Goal: Task Accomplishment & Management: Complete application form

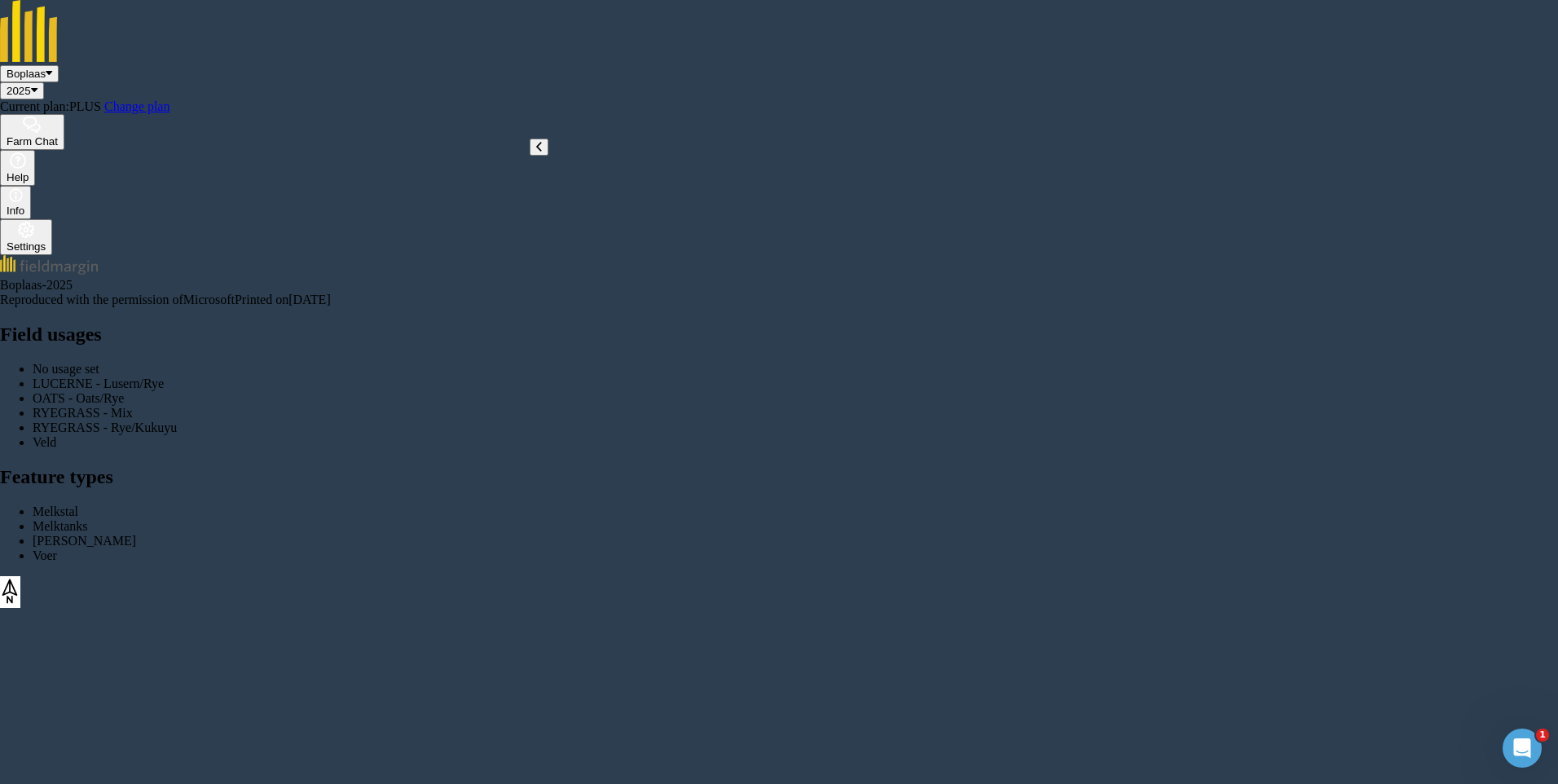
type input "Kragvoer 18T"
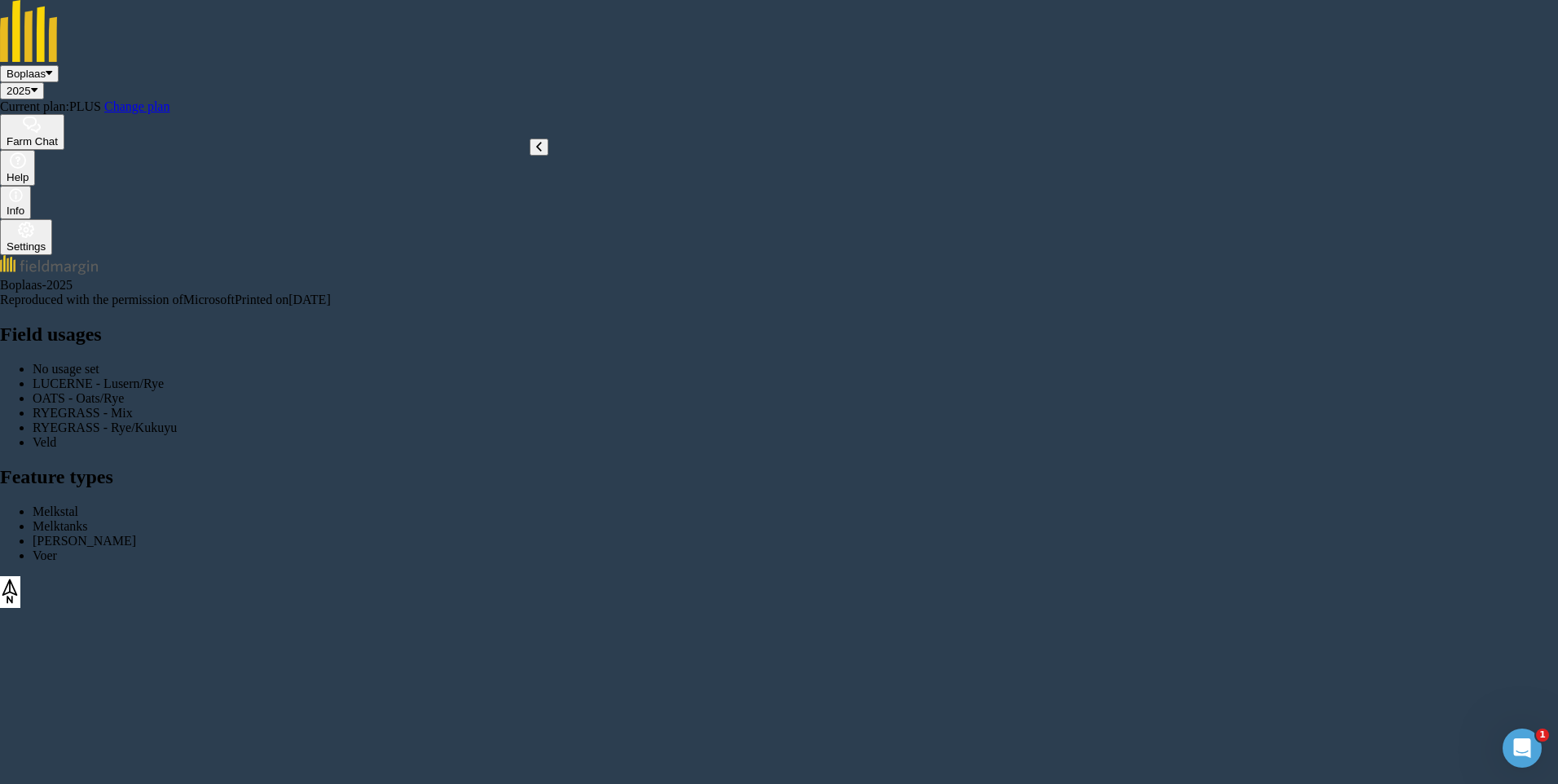
checkbox input "true"
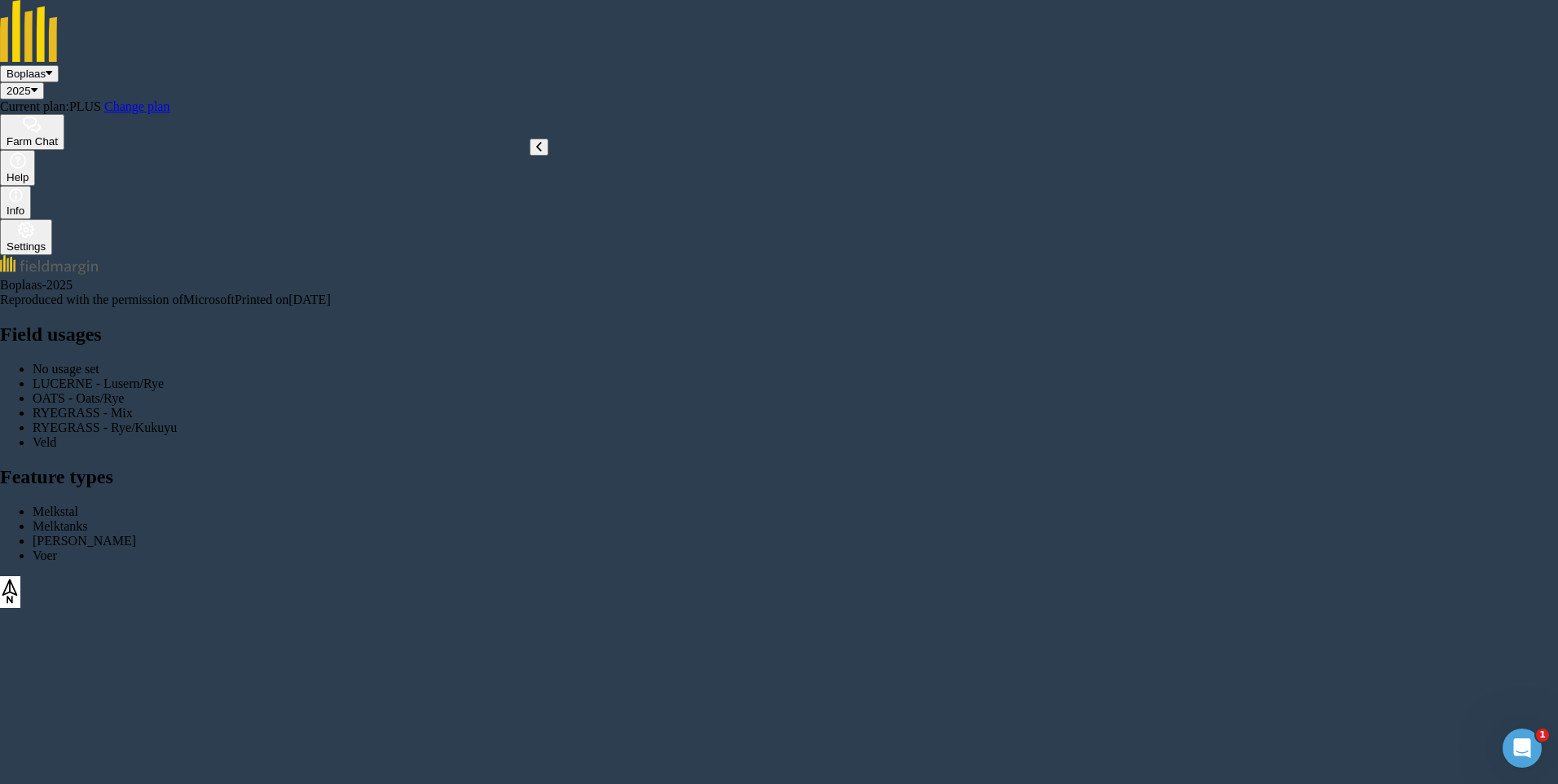
scroll to position [0, 0]
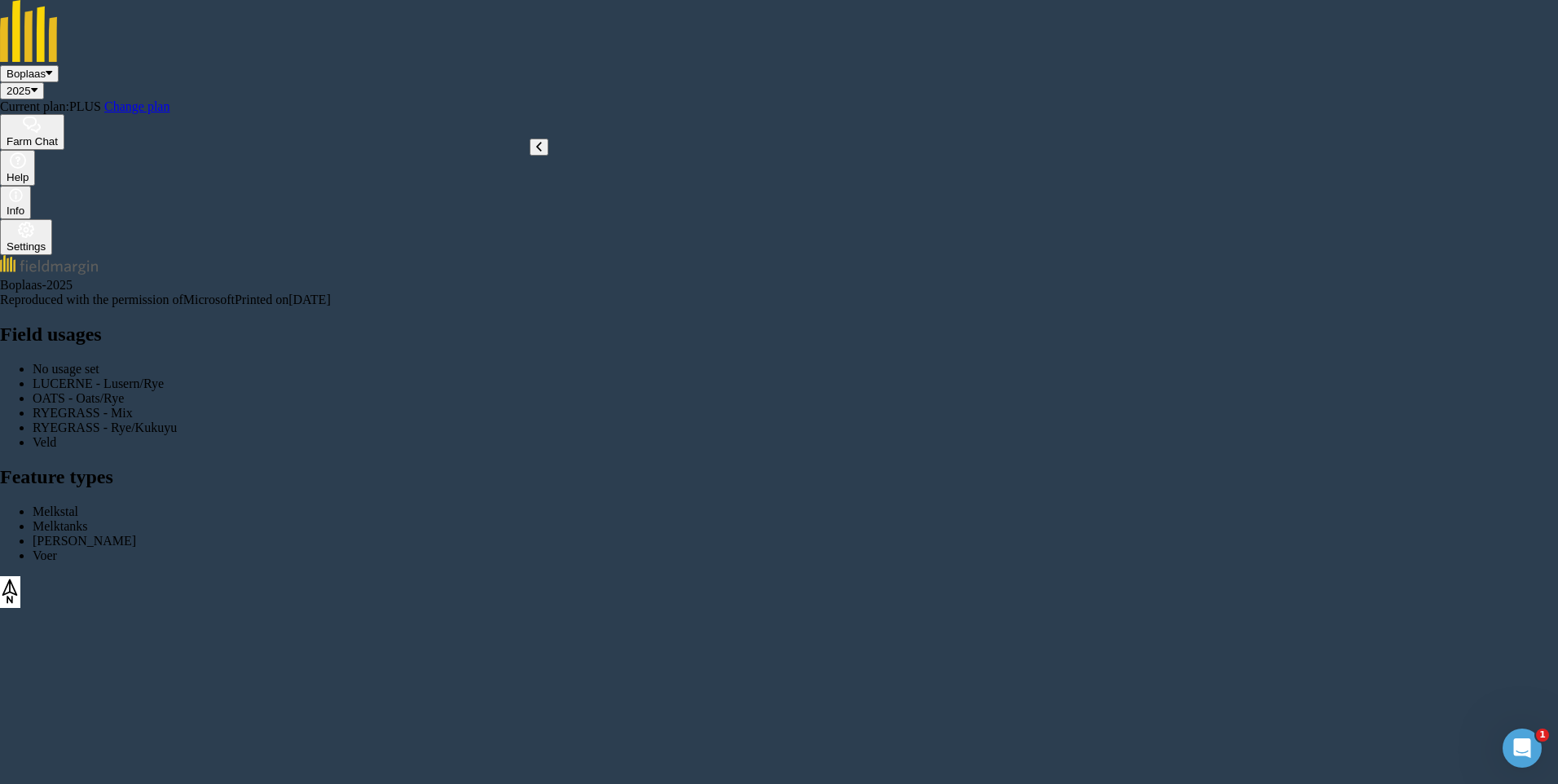
type input "Kragvoer 12T"
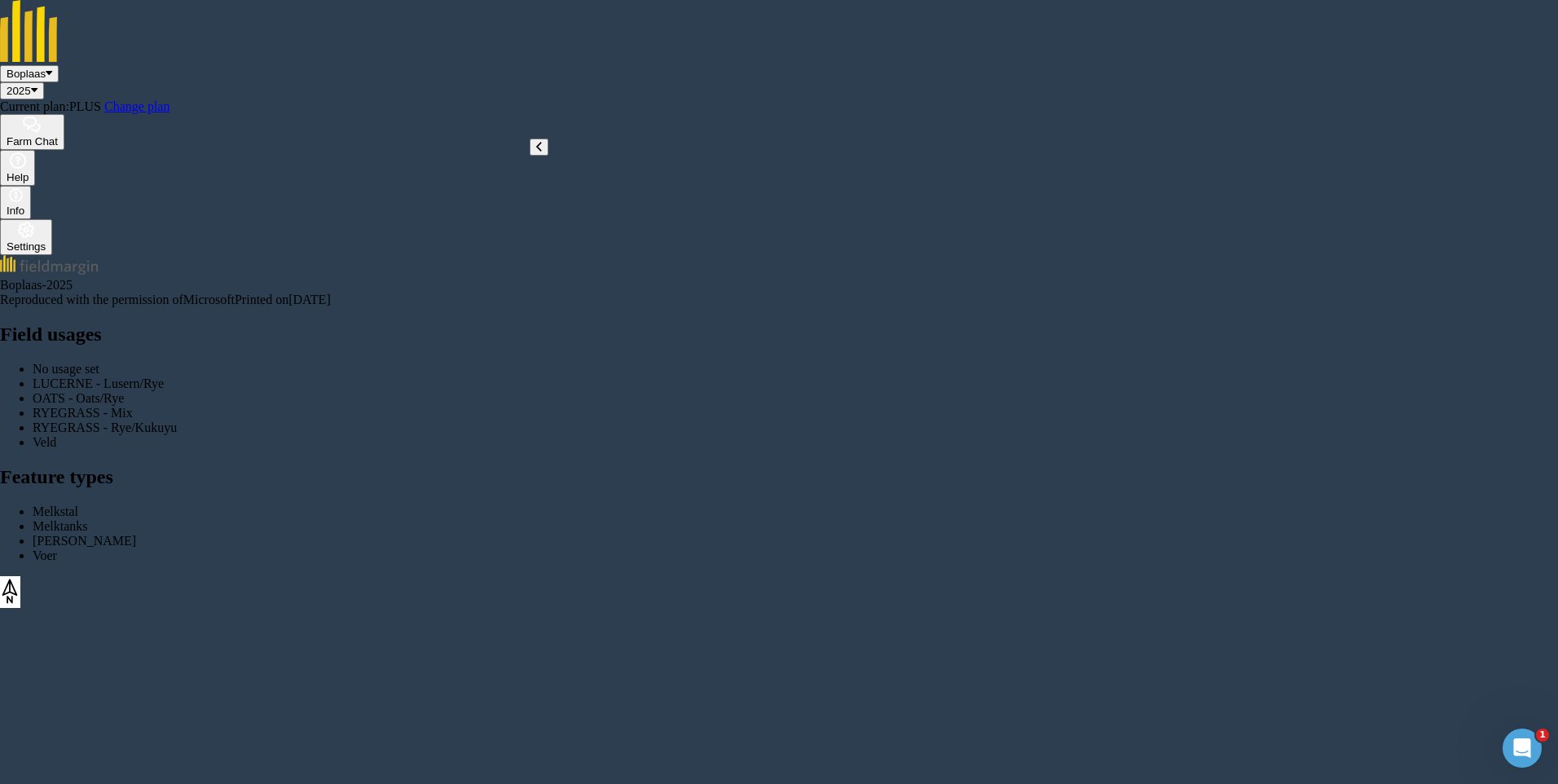
scroll to position [257, 0]
checkbox input "true"
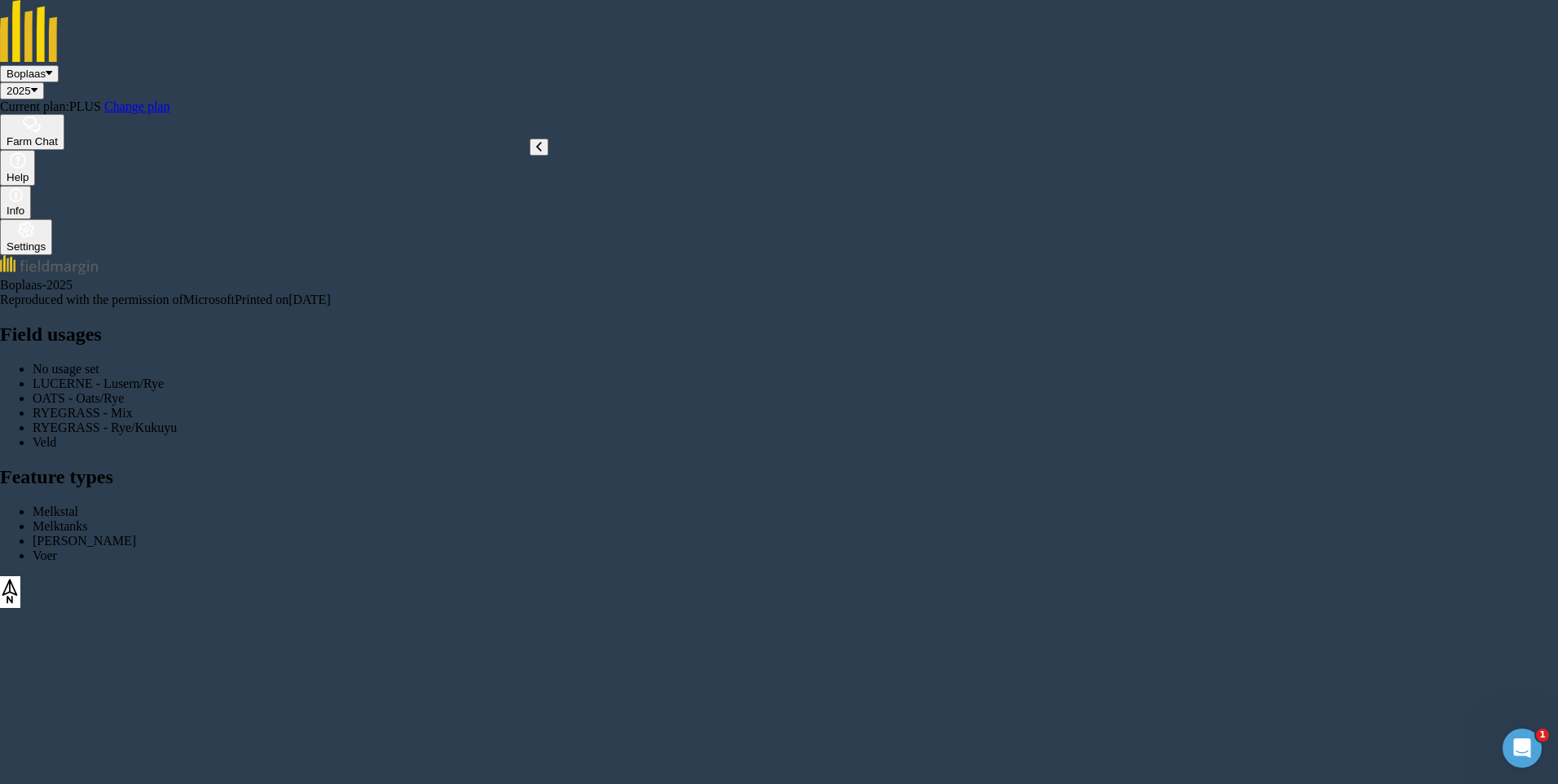
type input "Vreet"
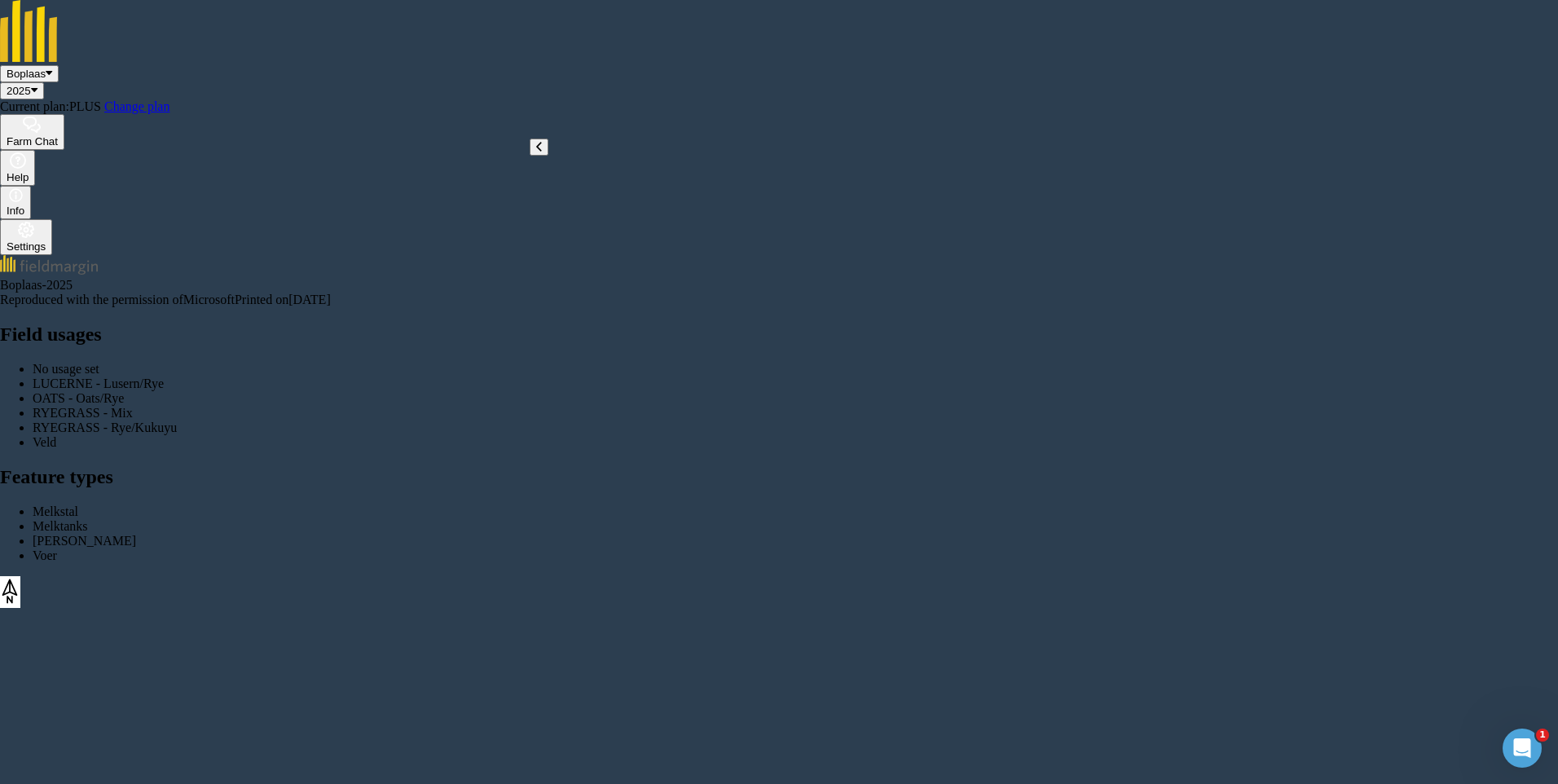
type input "Vreet"
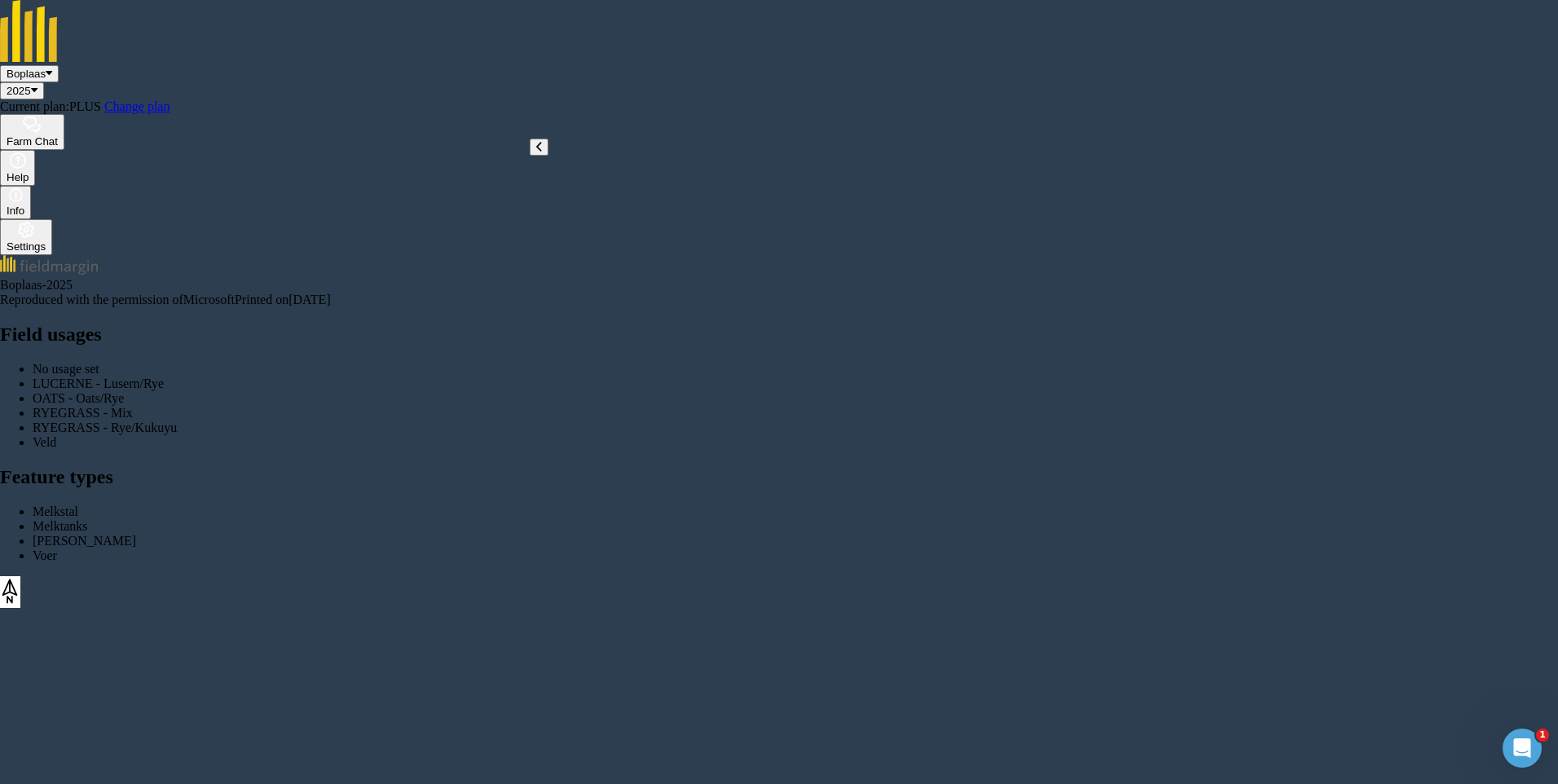
drag, startPoint x: 149, startPoint y: 490, endPoint x: 155, endPoint y: 496, distance: 8.5
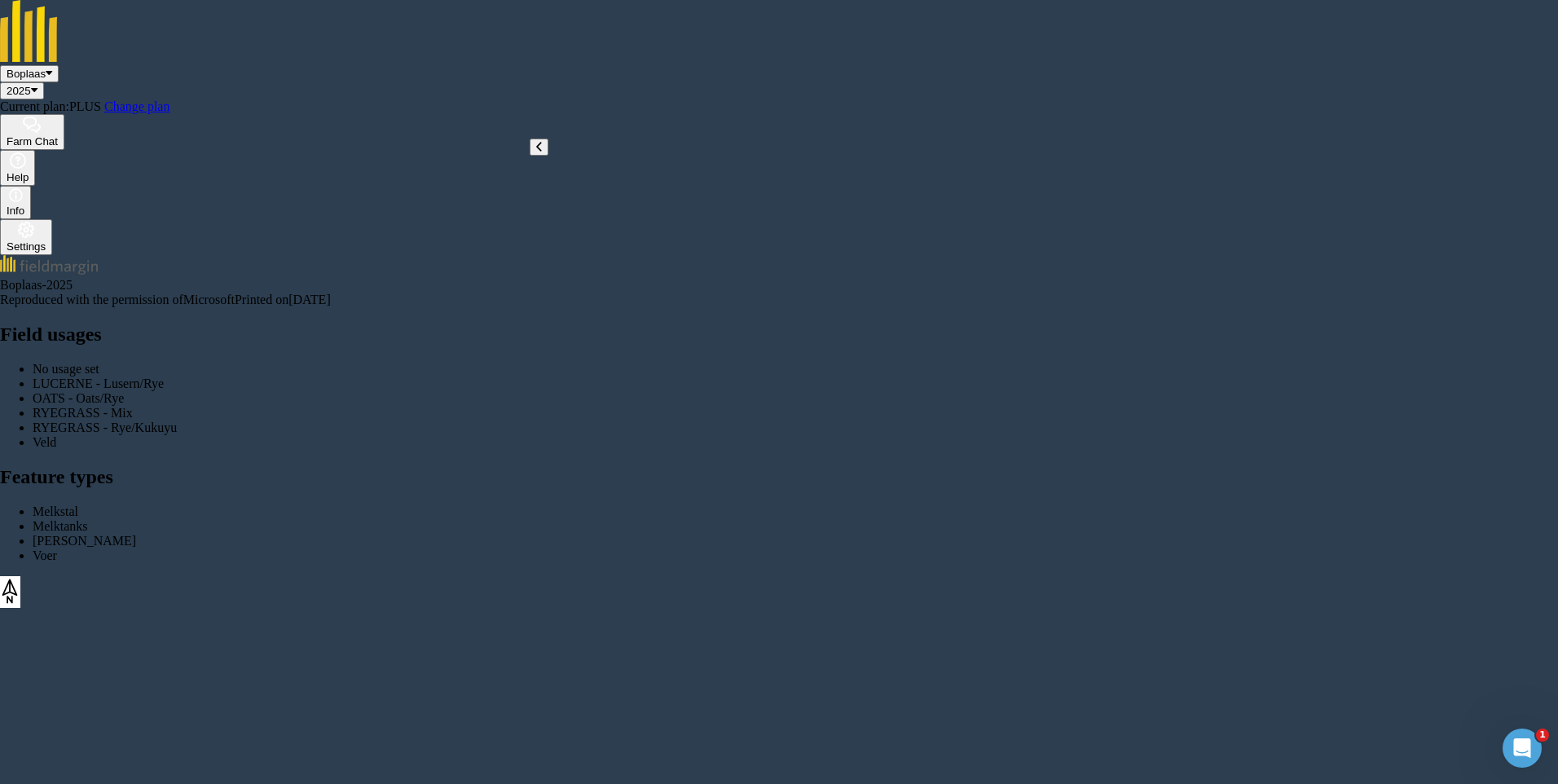
type input "Vreet"
